Goal: Task Accomplishment & Management: Manage account settings

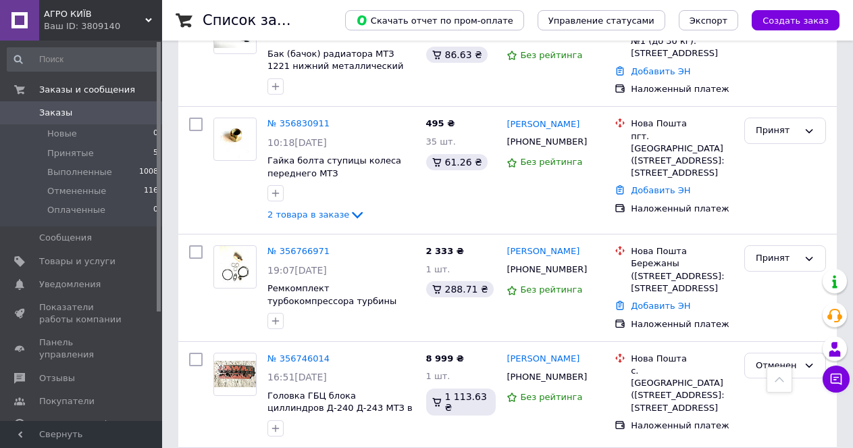
scroll to position [338, 0]
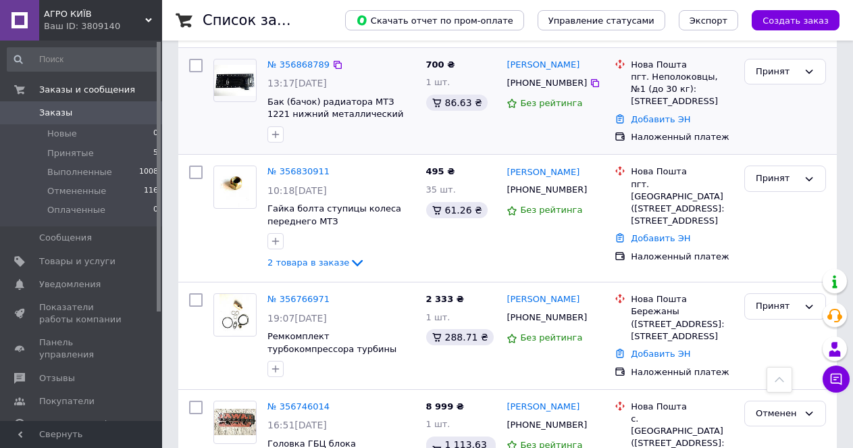
drag, startPoint x: 90, startPoint y: 113, endPoint x: 365, endPoint y: 109, distance: 275.0
click at [365, 109] on div "№ 356868789 13:17[DATE] Бак (бачок) радиатора МТЗ 1221 нижний металлический 122…" at bounding box center [341, 100] width 159 height 95
